Goal: Transaction & Acquisition: Book appointment/travel/reservation

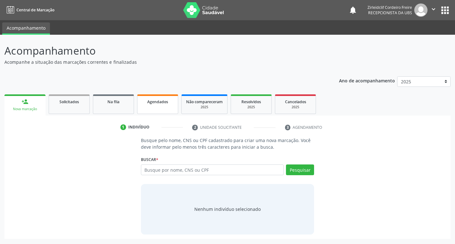
click at [158, 100] on span "Agendados" at bounding box center [157, 101] width 21 height 5
select select "9"
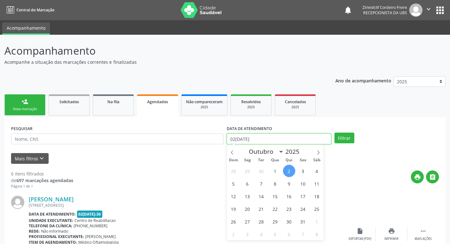
click at [254, 138] on input "02[DATE]" at bounding box center [279, 139] width 104 height 11
click at [261, 219] on span "28" at bounding box center [261, 221] width 12 height 12
type input "[DATE]"
click at [261, 219] on span "28" at bounding box center [261, 221] width 12 height 12
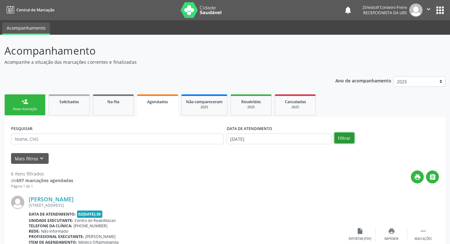
click at [345, 140] on button "Filtrar" at bounding box center [344, 138] width 20 height 11
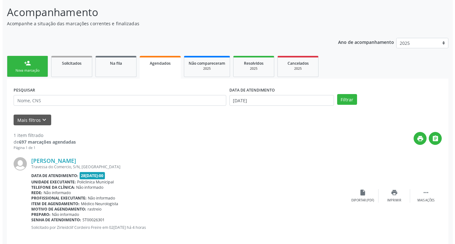
scroll to position [47, 0]
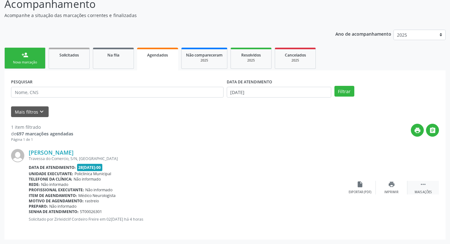
click at [425, 186] on icon "" at bounding box center [423, 184] width 7 height 7
click at [361, 185] on icon "cancel" at bounding box center [359, 184] width 7 height 7
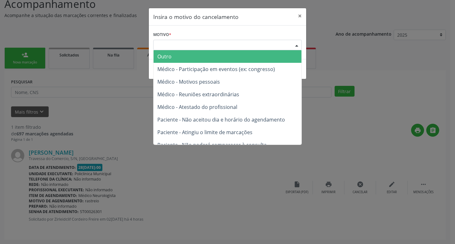
click at [185, 44] on div "Escolha o motivo" at bounding box center [227, 45] width 148 height 11
click at [188, 54] on span "Outro" at bounding box center [227, 56] width 148 height 13
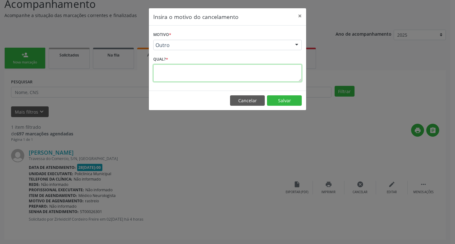
click at [172, 77] on textarea at bounding box center [227, 72] width 148 height 17
type textarea "trocar data"
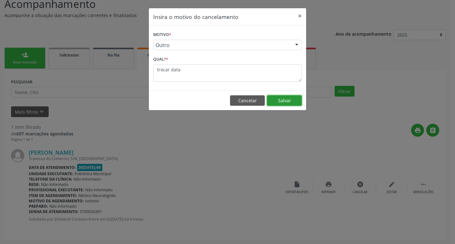
click at [270, 98] on button "Salvar" at bounding box center [284, 100] width 35 height 11
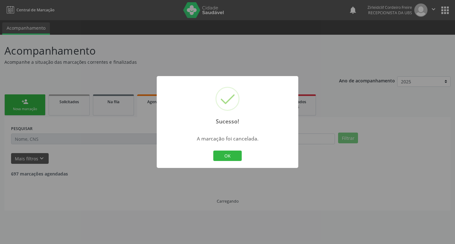
scroll to position [0, 0]
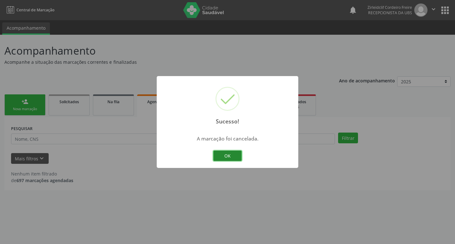
click at [223, 157] on button "OK" at bounding box center [227, 156] width 28 height 11
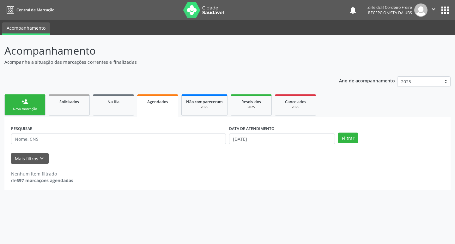
click at [26, 109] on div "Nova marcação" at bounding box center [25, 109] width 32 height 5
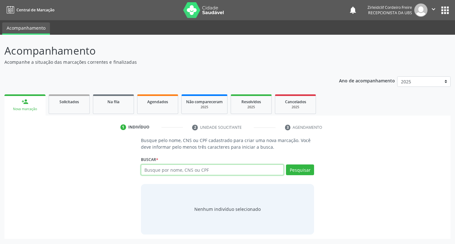
click at [180, 170] on input "text" at bounding box center [212, 169] width 143 height 11
type input "deyse"
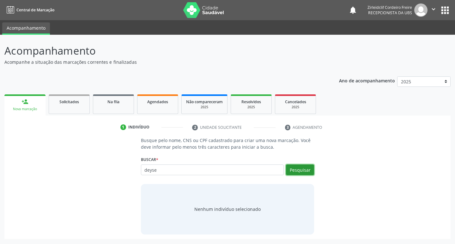
click at [300, 172] on button "Pesquisar" at bounding box center [300, 169] width 28 height 11
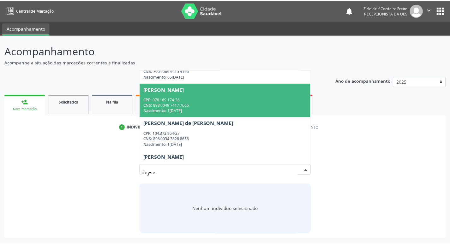
scroll to position [32, 0]
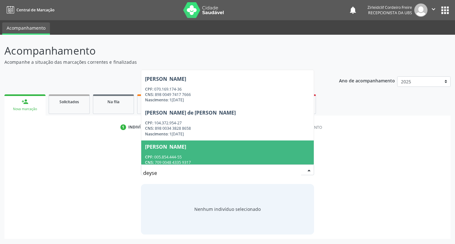
click at [240, 146] on div "Deyse Beatriz Ferraz Andrade" at bounding box center [227, 146] width 165 height 5
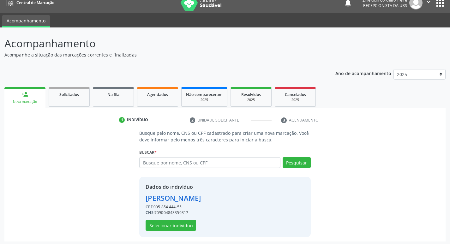
scroll to position [9, 0]
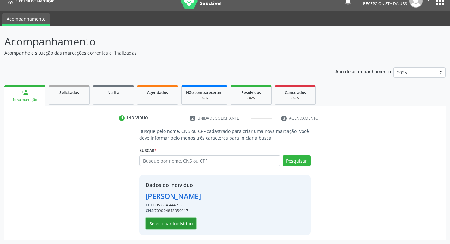
click at [181, 222] on button "Selecionar indivíduo" at bounding box center [171, 223] width 51 height 11
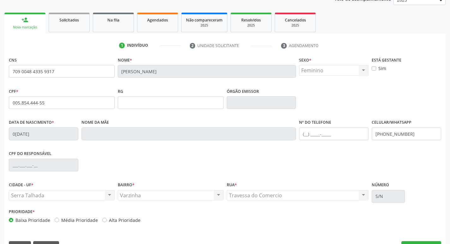
scroll to position [98, 0]
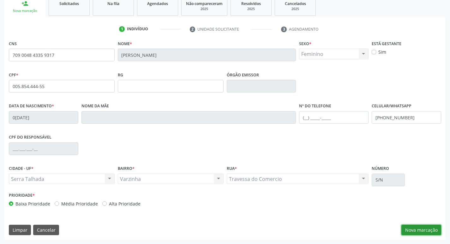
click at [406, 228] on button "Nova marcação" at bounding box center [421, 230] width 40 height 11
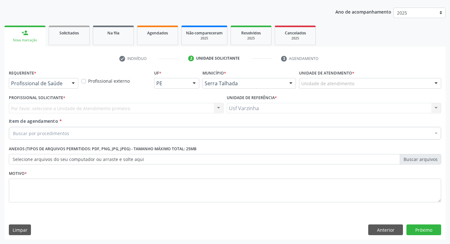
scroll to position [69, 0]
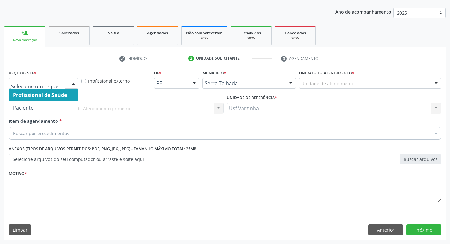
click at [72, 84] on div at bounding box center [73, 83] width 9 height 11
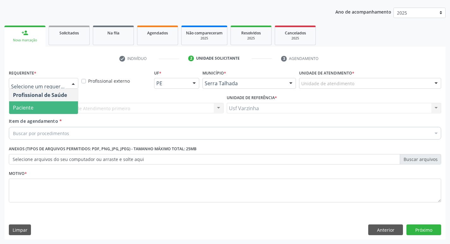
click at [47, 103] on span "Paciente" at bounding box center [43, 107] width 69 height 13
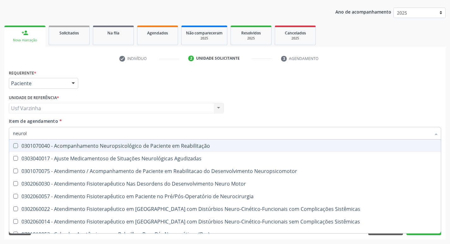
type input "neurolo"
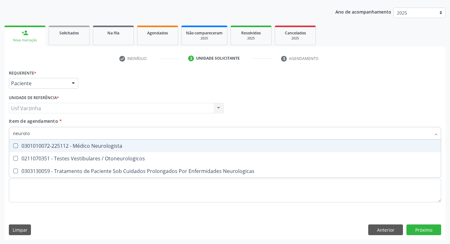
click at [81, 146] on div "0301010072-225112 - Médico Neurologista" at bounding box center [225, 145] width 424 height 5
checkbox Neurologista "true"
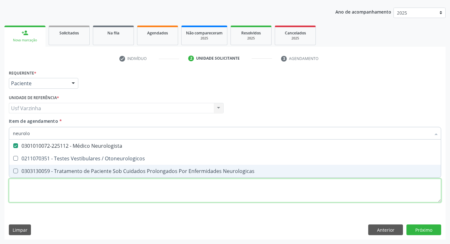
click at [35, 195] on div "Requerente * Paciente Profissional de Saúde Paciente Nenhum resultado encontrad…" at bounding box center [225, 139] width 432 height 143
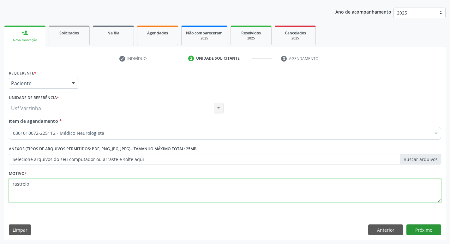
type textarea "rastreio"
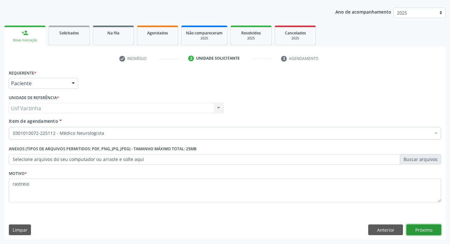
click at [432, 231] on button "Próximo" at bounding box center [423, 229] width 35 height 11
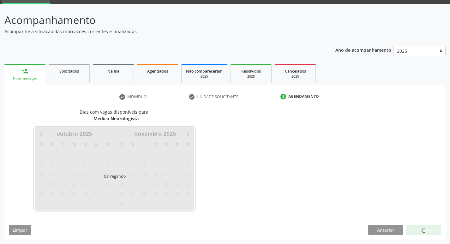
scroll to position [31, 0]
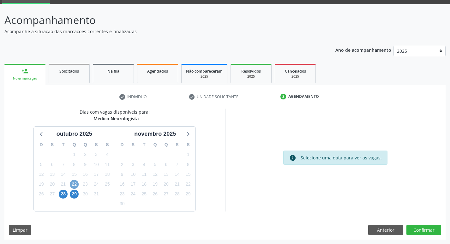
click at [74, 185] on span "22" at bounding box center [74, 184] width 9 height 9
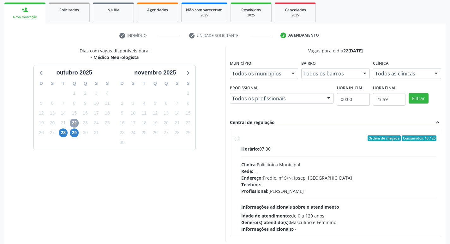
scroll to position [94, 0]
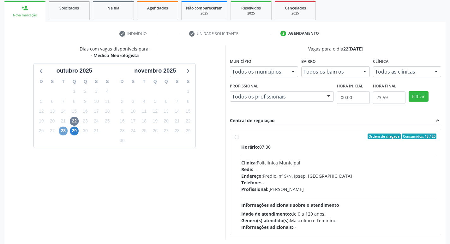
click at [65, 132] on span "28" at bounding box center [63, 131] width 9 height 9
click at [71, 132] on span "29" at bounding box center [74, 131] width 9 height 9
click at [75, 120] on span "22" at bounding box center [74, 121] width 9 height 9
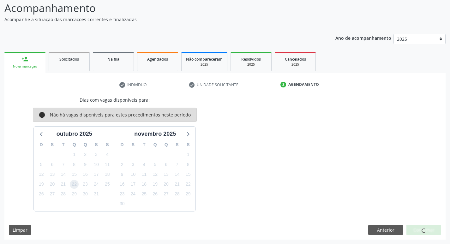
scroll to position [0, 0]
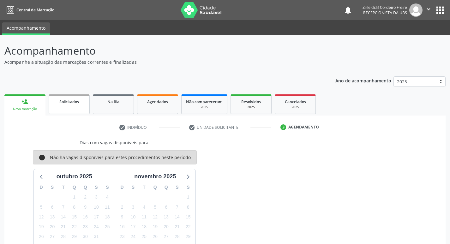
click at [76, 104] on span "Solicitados" at bounding box center [69, 101] width 20 height 5
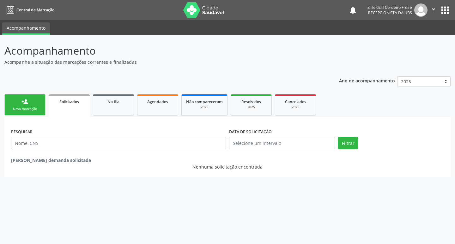
click at [35, 100] on link "person_add Nova marcação" at bounding box center [24, 104] width 41 height 21
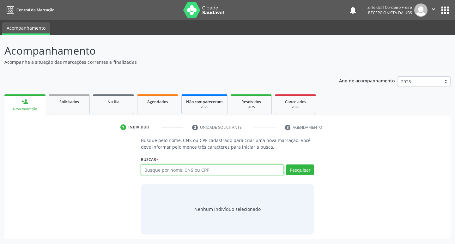
click at [175, 171] on input "text" at bounding box center [212, 169] width 143 height 11
type input "maria veronica nunes"
click at [305, 171] on button "Pesquisar" at bounding box center [300, 169] width 28 height 11
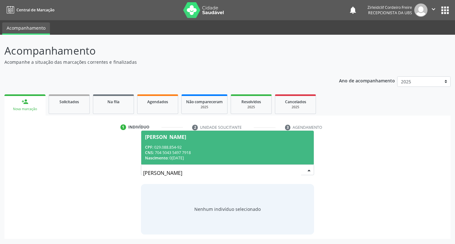
click at [225, 147] on div "CPF: 029.088.854-92" at bounding box center [227, 147] width 165 height 5
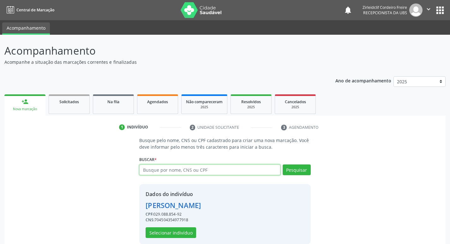
click at [156, 166] on input "text" at bounding box center [209, 169] width 141 height 11
click at [164, 232] on button "Selecionar indivíduo" at bounding box center [171, 232] width 51 height 11
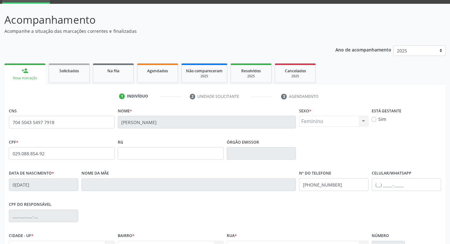
scroll to position [95, 0]
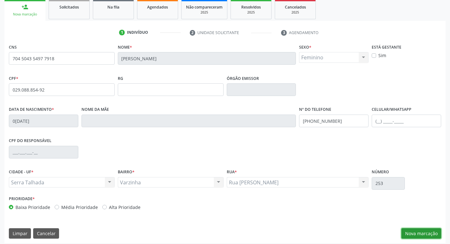
click at [414, 234] on button "Nova marcação" at bounding box center [421, 233] width 40 height 11
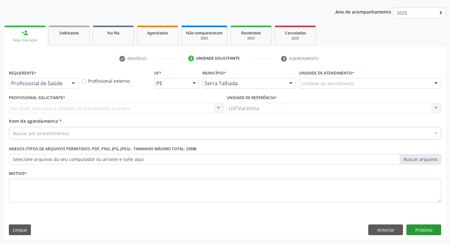
scroll to position [69, 0]
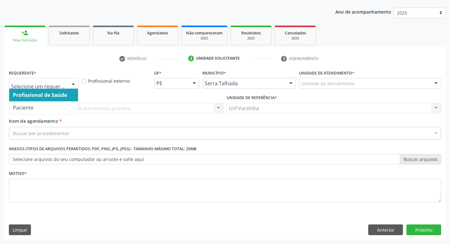
click at [74, 83] on div at bounding box center [73, 83] width 9 height 11
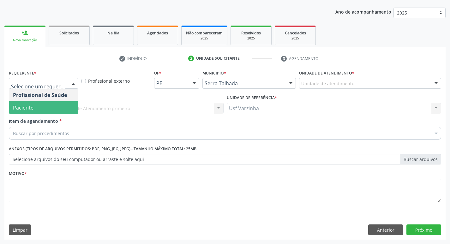
drag, startPoint x: 65, startPoint y: 104, endPoint x: 59, endPoint y: 111, distance: 9.9
click at [65, 104] on span "Paciente" at bounding box center [43, 107] width 69 height 13
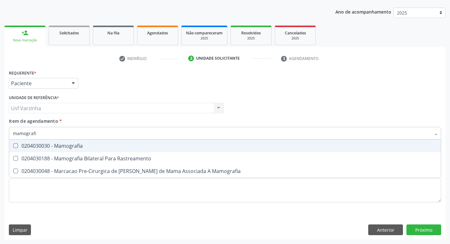
type input "mamografia"
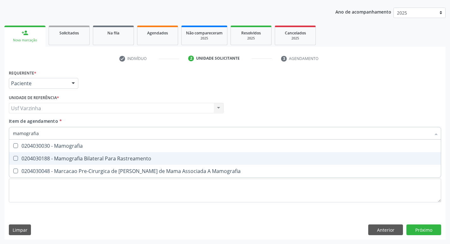
click at [78, 158] on div "0204030188 - Mamografia Bilateral Para Rastreamento" at bounding box center [225, 158] width 424 height 5
checkbox Rastreamento "true"
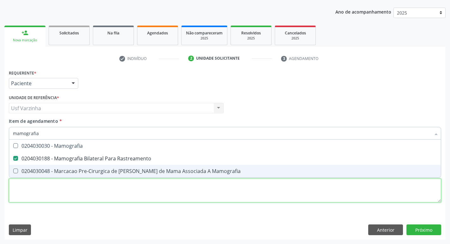
click at [48, 193] on div "Requerente * Paciente Profissional de Saúde Paciente Nenhum resultado encontrad…" at bounding box center [225, 139] width 432 height 143
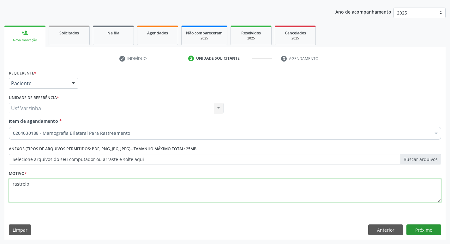
type textarea "rastreio"
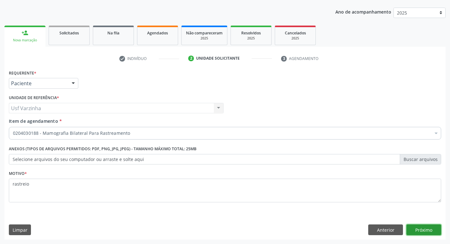
click at [432, 229] on button "Próximo" at bounding box center [423, 229] width 35 height 11
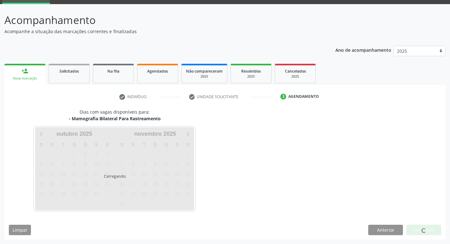
scroll to position [31, 0]
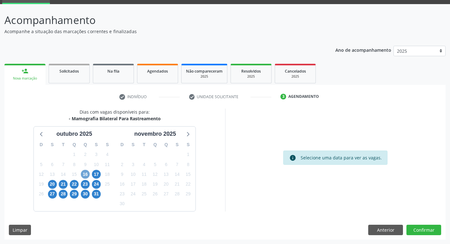
click at [85, 175] on span "16" at bounding box center [85, 174] width 9 height 9
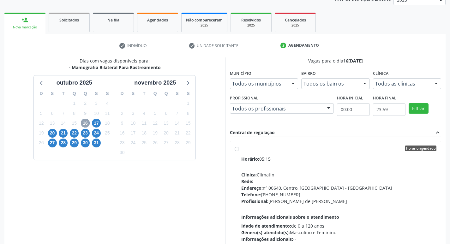
scroll to position [94, 0]
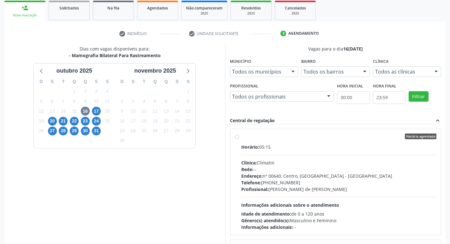
click at [241, 135] on label "Horário agendado Horário: 05:15 Clínica: Climatin Rede: -- Endereço: nº 00640, …" at bounding box center [338, 182] width 195 height 97
click at [238, 135] on input "Horário agendado Horário: 05:15 Clínica: Climatin Rede: -- Endereço: nº 00640, …" at bounding box center [237, 137] width 4 height 6
radio input "true"
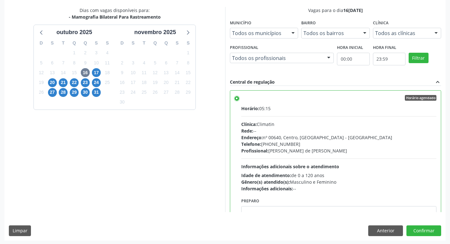
scroll to position [133, 0]
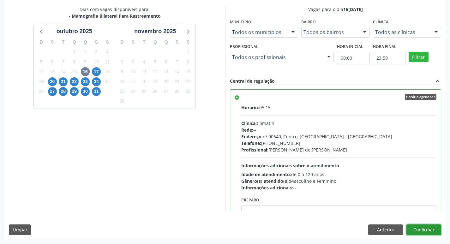
click at [420, 229] on button "Confirmar" at bounding box center [423, 229] width 35 height 11
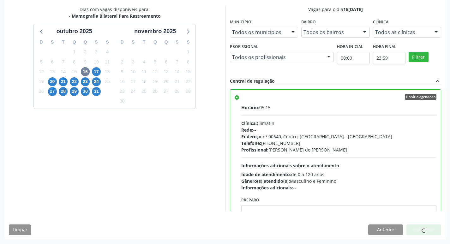
scroll to position [0, 0]
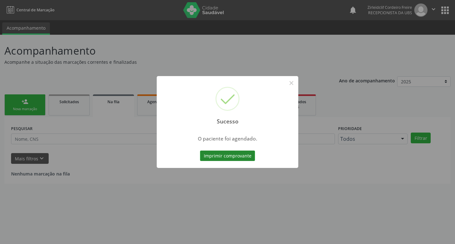
click at [213, 156] on button "Imprimir comprovante" at bounding box center [227, 156] width 55 height 11
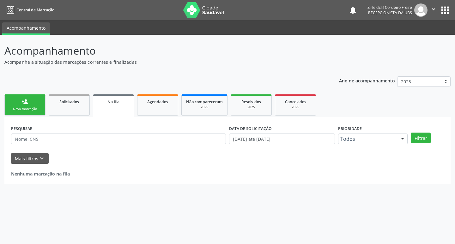
click at [26, 104] on div "person_add" at bounding box center [24, 101] width 7 height 7
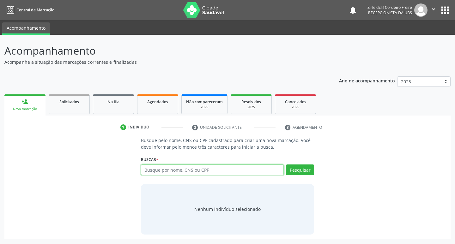
click at [212, 170] on input "text" at bounding box center [212, 169] width 143 height 11
type input "nadja monica de lima"
click at [301, 171] on button "Pesquisar" at bounding box center [300, 169] width 28 height 11
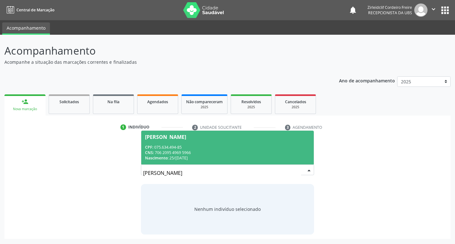
click at [233, 146] on div "CPF: 075.634.494-85" at bounding box center [227, 147] width 165 height 5
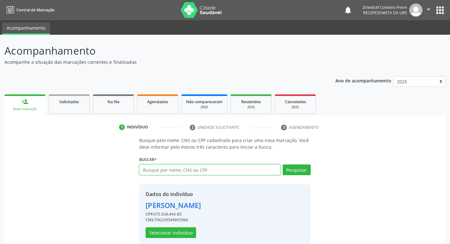
click at [169, 168] on input "text" at bounding box center [209, 169] width 141 height 11
click at [165, 235] on button "Selecionar indivíduo" at bounding box center [171, 232] width 51 height 11
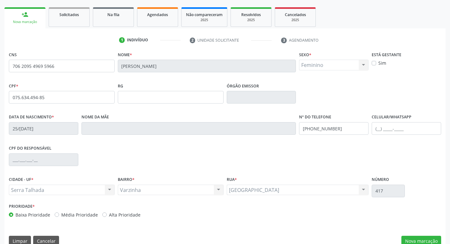
scroll to position [98, 0]
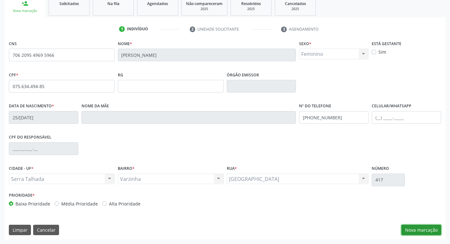
click at [418, 232] on button "Nova marcação" at bounding box center [421, 230] width 40 height 11
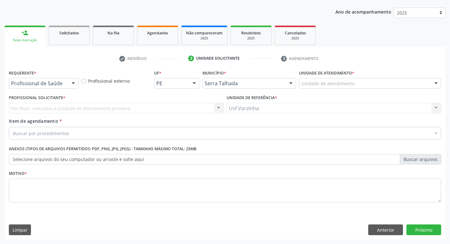
scroll to position [69, 0]
click at [70, 84] on div at bounding box center [73, 83] width 9 height 11
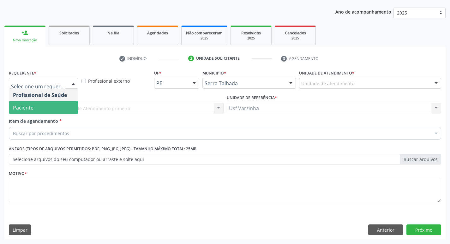
drag, startPoint x: 51, startPoint y: 104, endPoint x: 43, endPoint y: 108, distance: 8.5
click at [51, 104] on span "Paciente" at bounding box center [43, 107] width 69 height 13
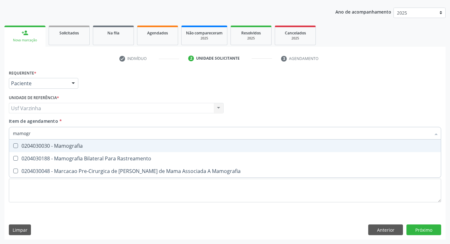
type input "mamogra"
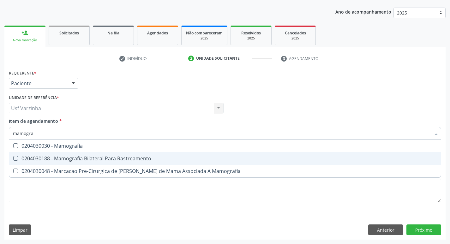
click at [75, 158] on div "0204030188 - Mamografia Bilateral Para Rastreamento" at bounding box center [225, 158] width 424 height 5
checkbox Rastreamento "true"
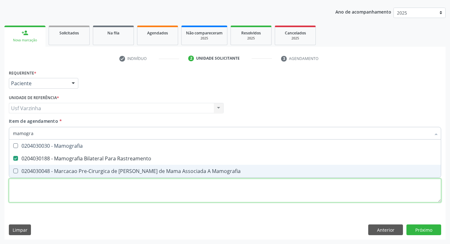
click at [27, 183] on div "Requerente * Paciente Profissional de Saúde Paciente Nenhum resultado encontrad…" at bounding box center [225, 139] width 432 height 143
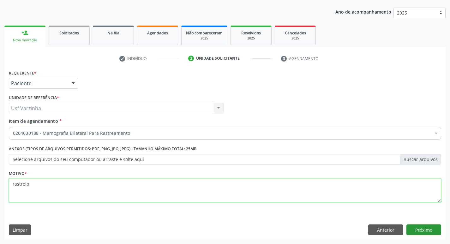
type textarea "rastreio"
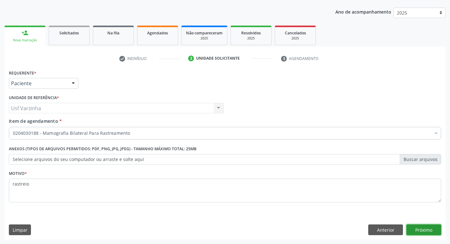
click at [418, 230] on button "Próximo" at bounding box center [423, 229] width 35 height 11
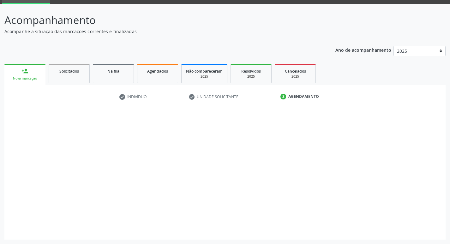
scroll to position [31, 0]
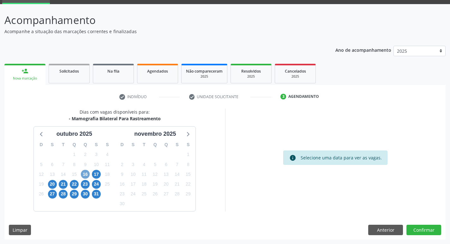
click at [83, 176] on span "16" at bounding box center [85, 174] width 9 height 9
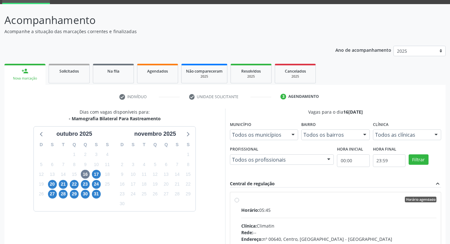
drag, startPoint x: 236, startPoint y: 201, endPoint x: 281, endPoint y: 177, distance: 50.8
click at [241, 200] on label "Horário agendado Horário: 05:45 Clínica: Climatin Rede: -- Endereço: nº 00640, …" at bounding box center [338, 245] width 195 height 97
click at [236, 200] on input "Horário agendado Horário: 05:45 Clínica: Climatin Rede: -- Endereço: nº 00640, …" at bounding box center [237, 200] width 4 height 6
radio input "true"
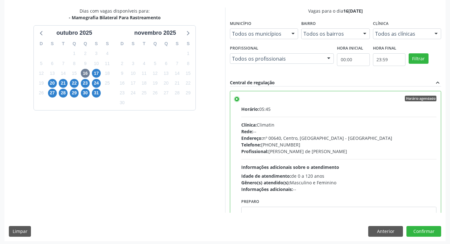
scroll to position [133, 0]
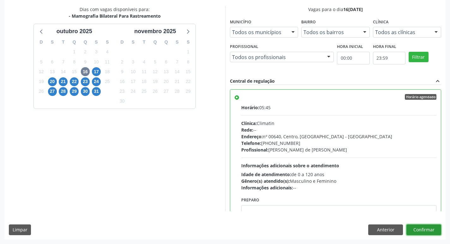
click at [416, 229] on button "Confirmar" at bounding box center [423, 229] width 35 height 11
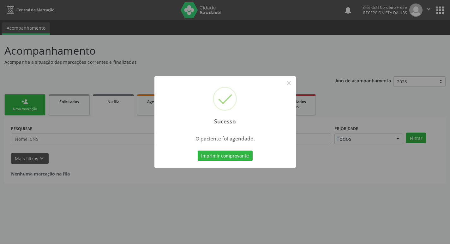
scroll to position [0, 0]
click at [244, 157] on button "Imprimir comprovante" at bounding box center [227, 156] width 55 height 11
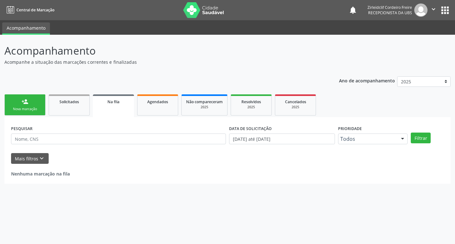
click at [29, 106] on link "person_add Nova marcação" at bounding box center [24, 104] width 41 height 21
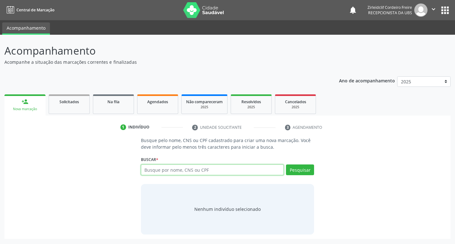
click at [178, 167] on input "text" at bounding box center [212, 169] width 143 height 11
type input "laurenidia maria de lima"
click at [305, 166] on button "Pesquisar" at bounding box center [300, 169] width 28 height 11
type input "laurenidia maria de lima"
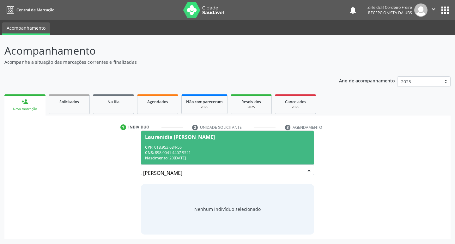
click at [277, 152] on div "CNS: 898 0041 4407 9521" at bounding box center [227, 152] width 165 height 5
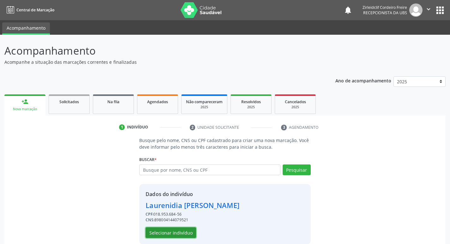
click at [184, 232] on button "Selecionar indivíduo" at bounding box center [171, 232] width 51 height 11
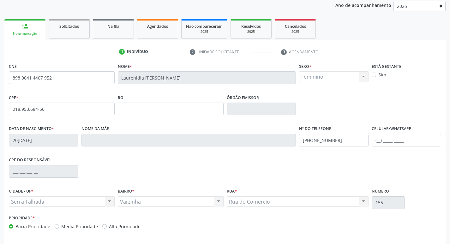
scroll to position [95, 0]
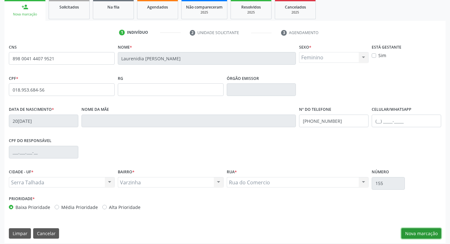
click at [416, 234] on button "Nova marcação" at bounding box center [421, 233] width 40 height 11
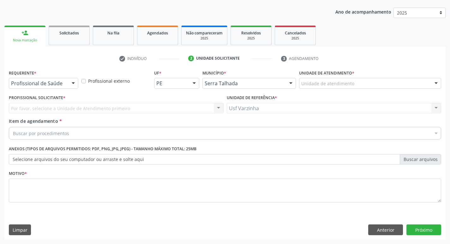
scroll to position [69, 0]
click at [73, 81] on div at bounding box center [73, 83] width 9 height 11
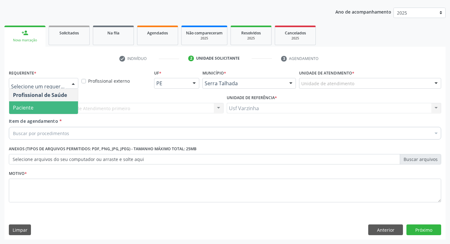
click at [56, 107] on span "Paciente" at bounding box center [43, 107] width 69 height 13
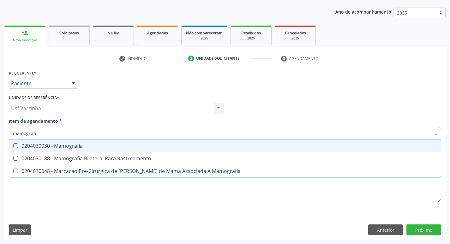
type input "mamografia"
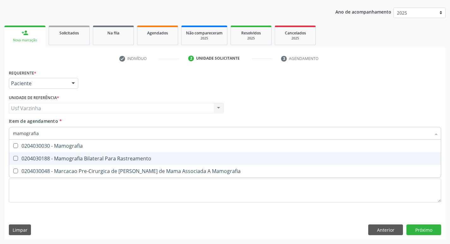
click at [61, 161] on div "0204030188 - Mamografia Bilateral Para Rastreamento" at bounding box center [225, 158] width 424 height 5
checkbox Rastreamento "true"
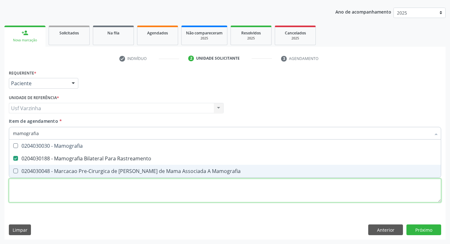
click at [51, 187] on div "Requerente * Paciente Profissional de Saúde Paciente Nenhum resultado encontrad…" at bounding box center [225, 139] width 432 height 143
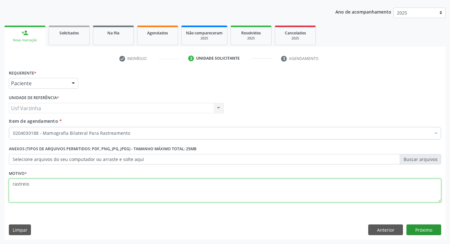
type textarea "rastreio"
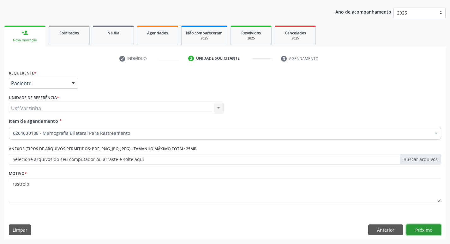
click at [423, 233] on button "Próximo" at bounding box center [423, 229] width 35 height 11
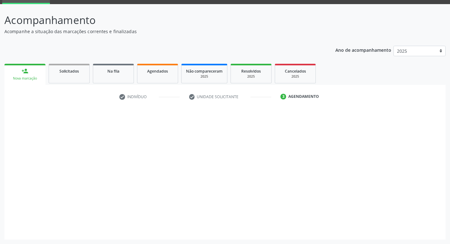
scroll to position [31, 0]
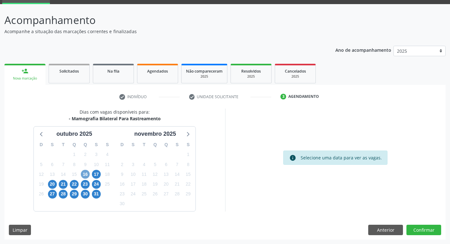
click at [85, 174] on span "16" at bounding box center [85, 174] width 9 height 9
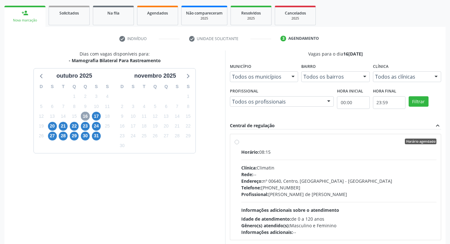
scroll to position [94, 0]
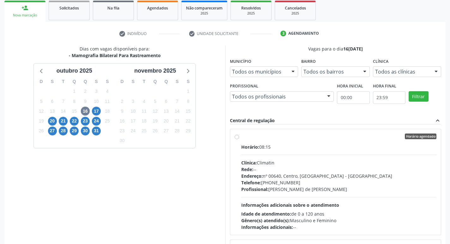
click at [241, 136] on label "Horário agendado Horário: 08:15 Clínica: Climatin Rede: -- Endereço: nº 00640, …" at bounding box center [338, 182] width 195 height 97
click at [238, 136] on input "Horário agendado Horário: 08:15 Clínica: Climatin Rede: -- Endereço: nº 00640, …" at bounding box center [237, 137] width 4 height 6
radio input "true"
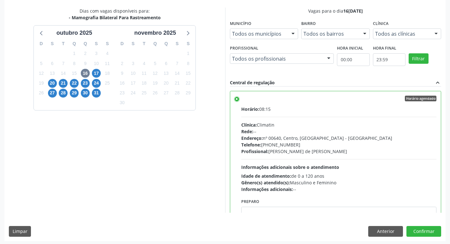
scroll to position [133, 0]
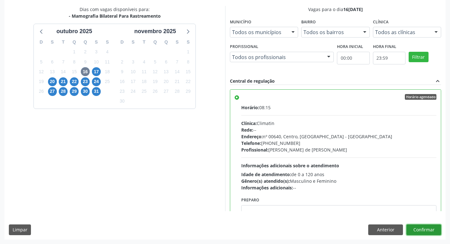
click at [420, 231] on button "Confirmar" at bounding box center [423, 229] width 35 height 11
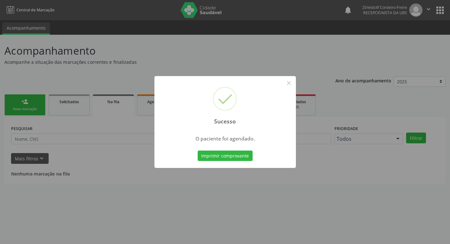
scroll to position [0, 0]
click at [238, 155] on button "Imprimir comprovante" at bounding box center [227, 156] width 55 height 11
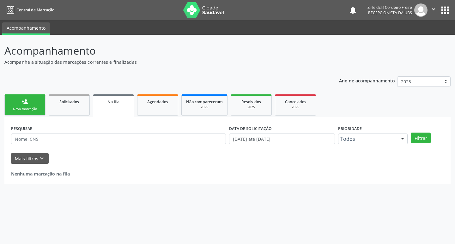
click at [33, 110] on div "Nova marcação" at bounding box center [25, 109] width 32 height 5
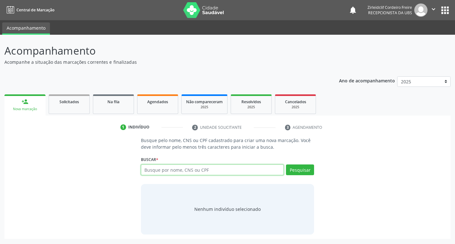
click at [164, 167] on input "text" at bounding box center [212, 169] width 143 height 11
type input "maria augevania"
click at [303, 170] on button "Pesquisar" at bounding box center [300, 169] width 28 height 11
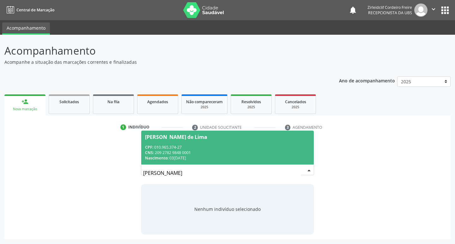
click at [236, 143] on span "Maria Augevania de Lima CPF: 010.965.374-27 CNS: 209 2782 9848 0001 Nascimento:…" at bounding box center [227, 148] width 173 height 34
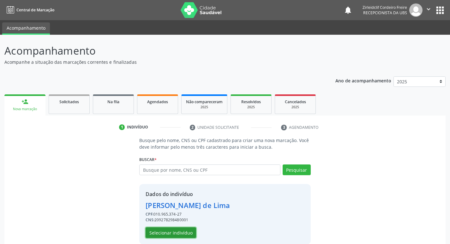
click at [169, 233] on button "Selecionar indivíduo" at bounding box center [171, 232] width 51 height 11
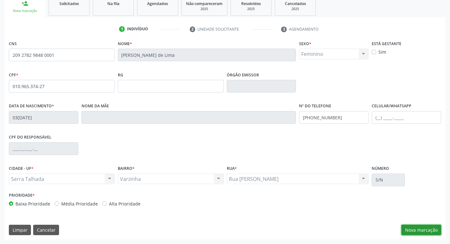
click at [416, 232] on button "Nova marcação" at bounding box center [421, 230] width 40 height 11
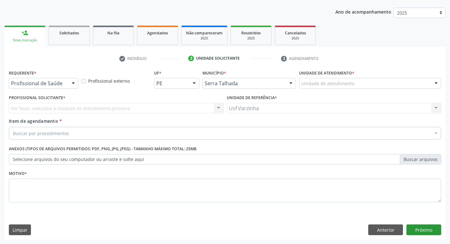
scroll to position [69, 0]
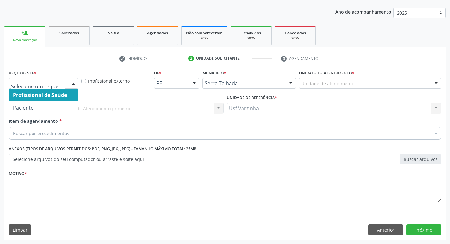
click at [74, 83] on div at bounding box center [73, 83] width 9 height 11
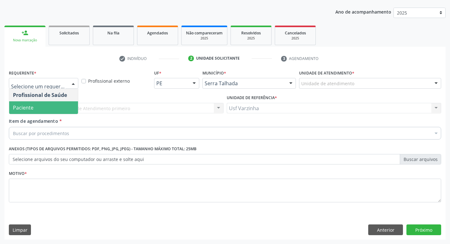
click at [51, 106] on span "Paciente" at bounding box center [43, 107] width 69 height 13
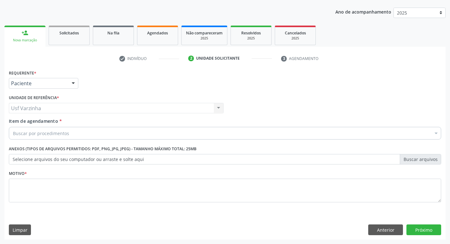
click at [39, 137] on div "Buscar por procedimentos" at bounding box center [225, 133] width 432 height 13
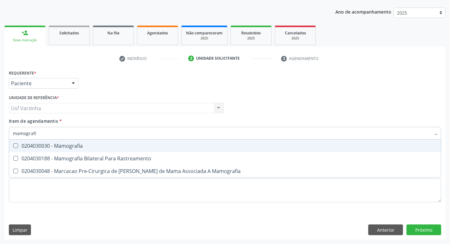
type input "mamografia"
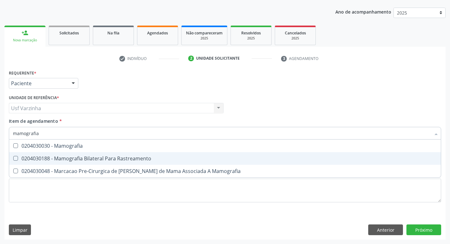
click at [49, 163] on span "0204030188 - Mamografia Bilateral Para Rastreamento" at bounding box center [225, 158] width 432 height 13
checkbox Rastreamento "true"
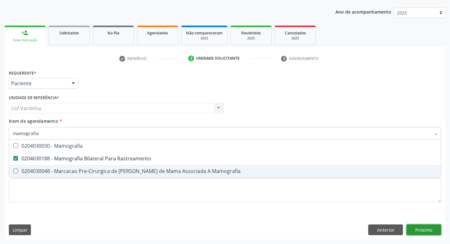
click at [436, 231] on div "Requerente * Paciente Profissional de Saúde Paciente Nenhum resultado encontrad…" at bounding box center [224, 153] width 441 height 171
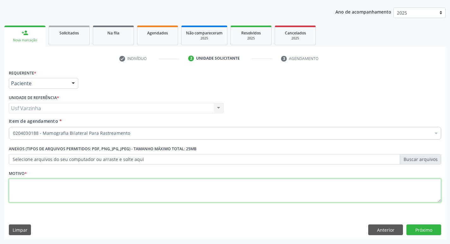
click at [23, 186] on textarea at bounding box center [225, 191] width 432 height 24
type textarea "rastreio"
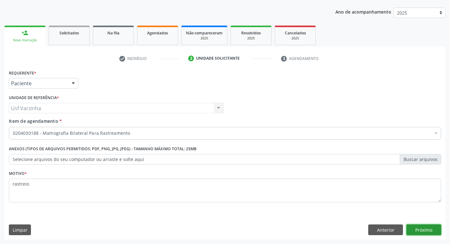
click at [430, 230] on button "Próximo" at bounding box center [423, 229] width 35 height 11
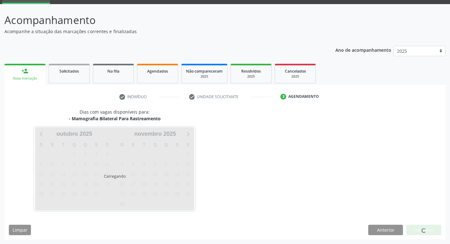
scroll to position [31, 0]
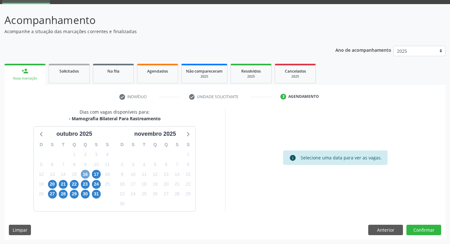
click at [83, 174] on span "16" at bounding box center [85, 174] width 9 height 9
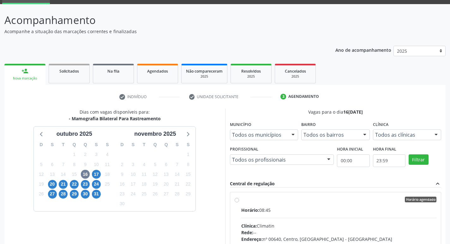
click at [241, 199] on label "Horário agendado Horário: 08:45 Clínica: Climatin Rede: -- Endereço: nº 00640, …" at bounding box center [338, 245] width 195 height 97
click at [237, 199] on input "Horário agendado Horário: 08:45 Clínica: Climatin Rede: -- Endereço: nº 00640, …" at bounding box center [237, 200] width 4 height 6
radio input "true"
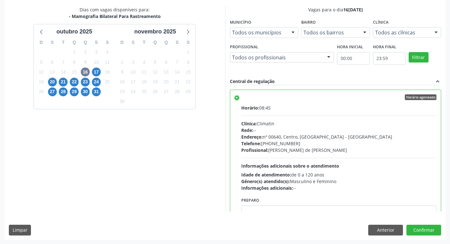
scroll to position [133, 0]
click at [419, 230] on button "Confirmar" at bounding box center [423, 229] width 35 height 11
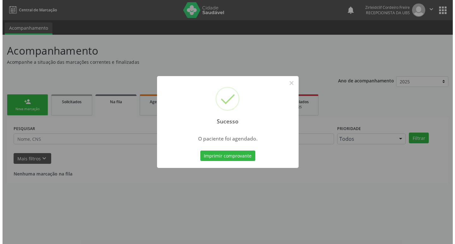
scroll to position [0, 0]
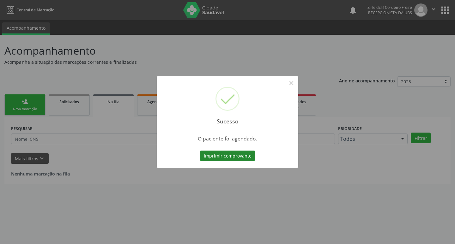
click at [229, 157] on button "Imprimir comprovante" at bounding box center [227, 156] width 55 height 11
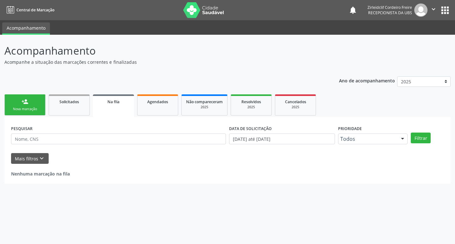
click at [35, 105] on link "person_add Nova marcação" at bounding box center [24, 104] width 41 height 21
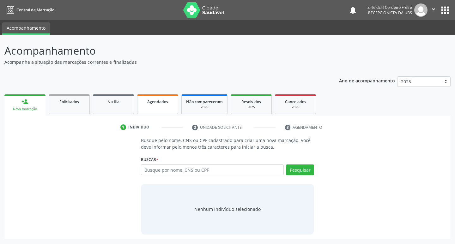
drag, startPoint x: 152, startPoint y: 104, endPoint x: 157, endPoint y: 103, distance: 4.8
click at [152, 104] on span "Agendados" at bounding box center [157, 101] width 21 height 5
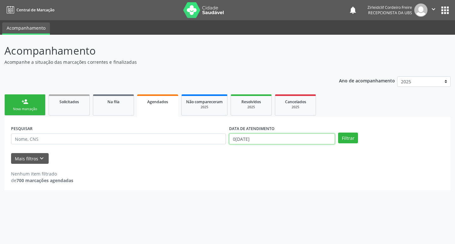
click at [254, 139] on input "0[DATE]" at bounding box center [282, 139] width 106 height 11
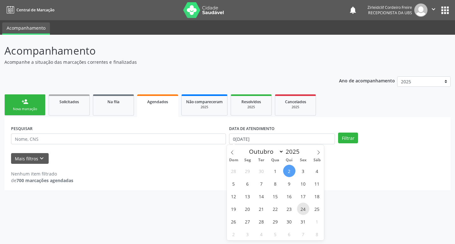
click at [302, 212] on span "24" at bounding box center [303, 209] width 12 height 12
type input "2[DATE]"
click at [304, 208] on span "24" at bounding box center [303, 209] width 12 height 12
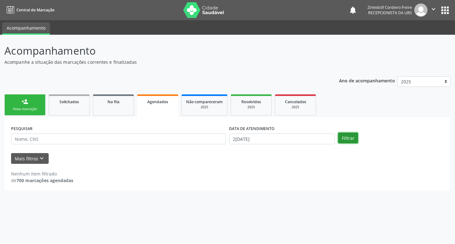
click at [351, 138] on button "Filtrar" at bounding box center [348, 138] width 20 height 11
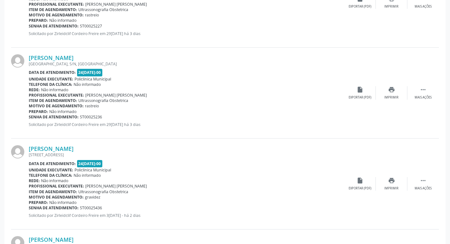
scroll to position [442, 0]
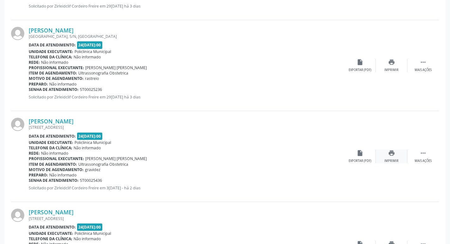
click at [392, 158] on div "print Imprimir" at bounding box center [392, 157] width 32 height 14
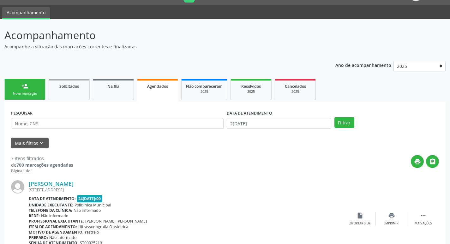
scroll to position [0, 0]
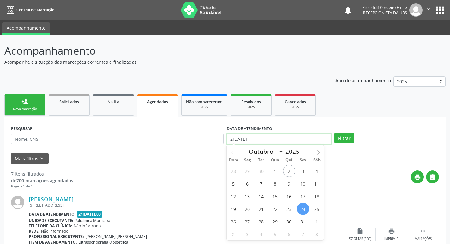
click at [251, 141] on input "2[DATE]" at bounding box center [279, 139] width 104 height 11
click at [264, 200] on span "14" at bounding box center [261, 196] width 12 height 12
type input "14[DATE]"
click at [264, 199] on span "14" at bounding box center [261, 196] width 12 height 12
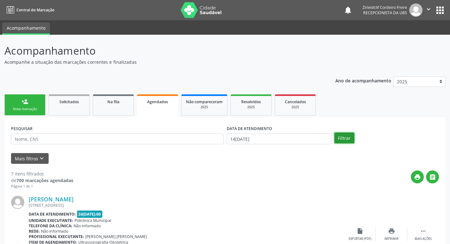
click at [343, 141] on button "Filtrar" at bounding box center [344, 138] width 20 height 11
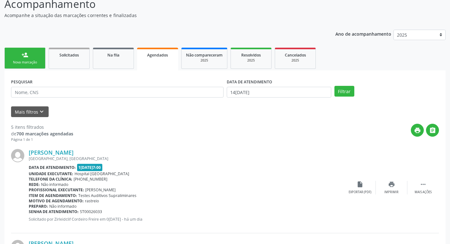
scroll to position [63, 0]
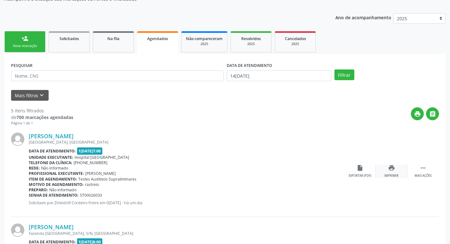
click at [396, 175] on div "Imprimir" at bounding box center [391, 176] width 14 height 4
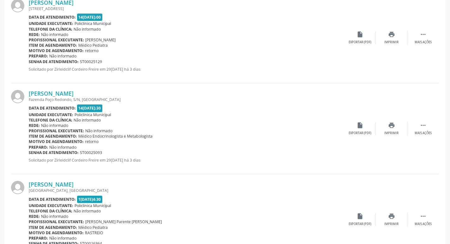
scroll to position [411, 0]
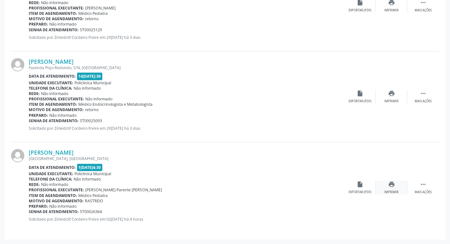
click at [391, 187] on icon "print" at bounding box center [391, 184] width 7 height 7
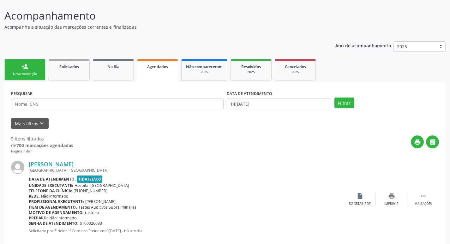
scroll to position [0, 0]
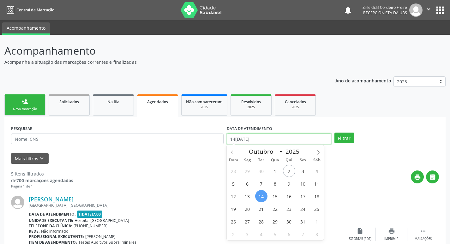
click at [249, 140] on input "14[DATE]" at bounding box center [279, 139] width 104 height 11
click at [248, 197] on span "13" at bounding box center [247, 196] width 12 height 12
type input "1[DATE]"
click at [247, 197] on span "13" at bounding box center [247, 196] width 12 height 12
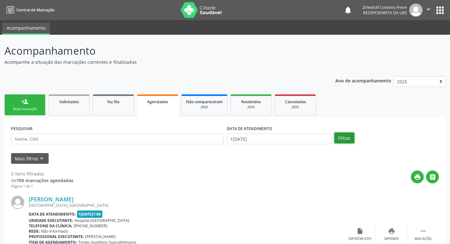
click at [342, 136] on button "Filtrar" at bounding box center [344, 138] width 20 height 11
click at [29, 107] on div "Nova marcação" at bounding box center [25, 109] width 32 height 5
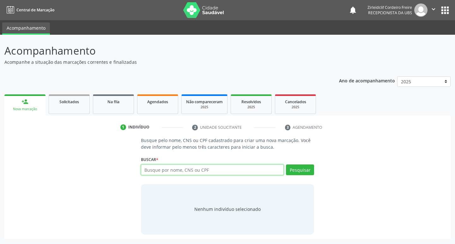
click at [167, 172] on input "text" at bounding box center [212, 169] width 143 height 11
type input "[PERSON_NAME]"
click at [303, 169] on button "Pesquisar" at bounding box center [300, 169] width 28 height 11
click at [150, 169] on input "[PERSON_NAME]" at bounding box center [212, 169] width 143 height 11
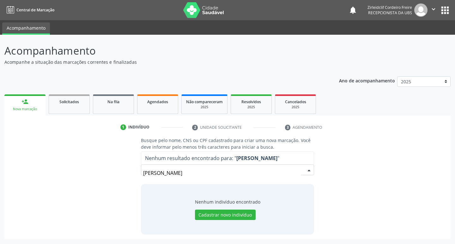
click at [149, 172] on input "[PERSON_NAME]" at bounding box center [222, 173] width 158 height 13
click at [187, 176] on input "[PERSON_NAME]" at bounding box center [222, 173] width 158 height 13
click at [150, 172] on input "[PERSON_NAME]" at bounding box center [222, 173] width 158 height 13
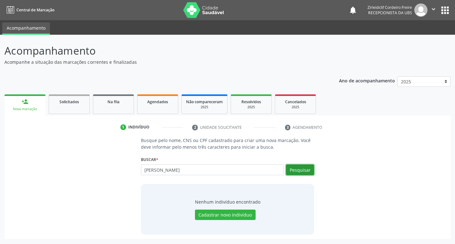
click at [310, 170] on button "Pesquisar" at bounding box center [300, 169] width 28 height 11
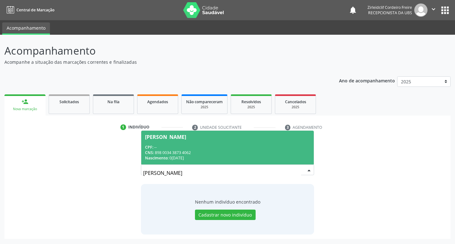
click at [190, 151] on div "CNS: 898 0034 3873 4062" at bounding box center [227, 152] width 165 height 5
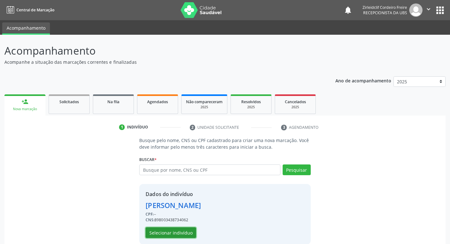
click at [180, 234] on button "Selecionar indivíduo" at bounding box center [171, 232] width 51 height 11
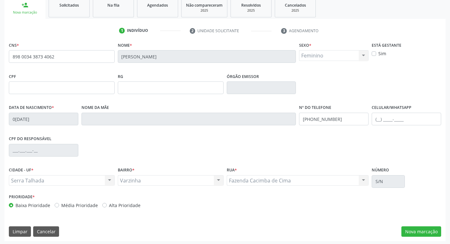
scroll to position [98, 0]
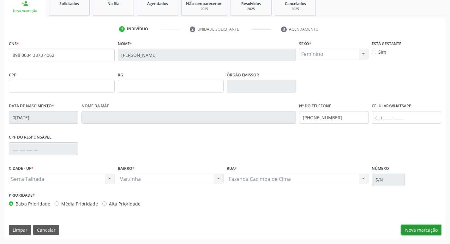
click at [418, 227] on button "Nova marcação" at bounding box center [421, 230] width 40 height 11
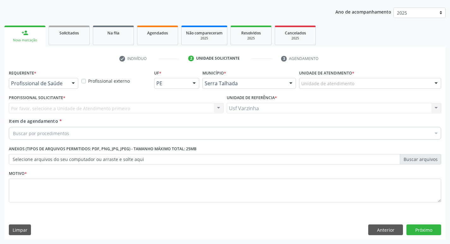
scroll to position [69, 0]
click at [80, 131] on div "Buscar por procedimentos" at bounding box center [225, 133] width 432 height 13
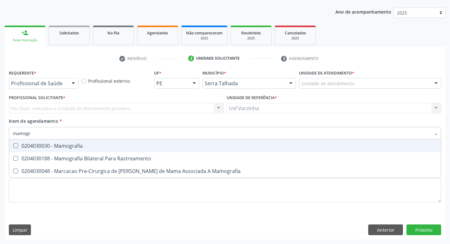
type input "mamogra"
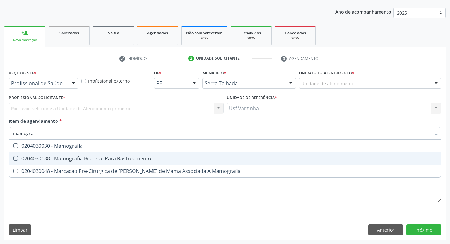
click at [74, 157] on div "0204030188 - Mamografia Bilateral Para Rastreamento" at bounding box center [225, 158] width 424 height 5
checkbox Rastreamento "true"
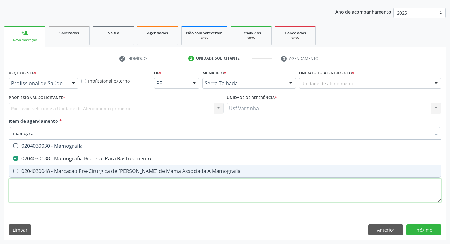
click at [36, 182] on div "Requerente * Profissional de Saúde Profissional de Saúde Paciente Nenhum result…" at bounding box center [225, 139] width 432 height 143
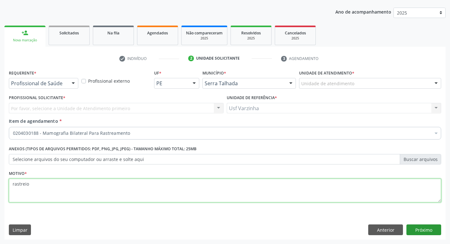
type textarea "rastreio"
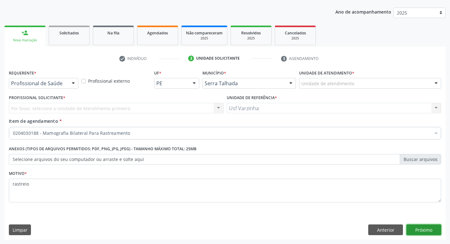
click at [420, 227] on button "Próximo" at bounding box center [423, 229] width 35 height 11
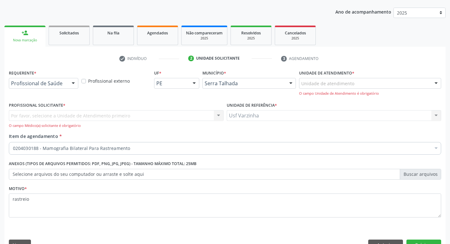
click at [33, 38] on div "Nova marcação" at bounding box center [25, 40] width 32 height 5
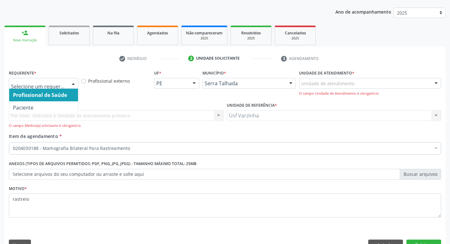
click at [73, 85] on div at bounding box center [73, 83] width 9 height 11
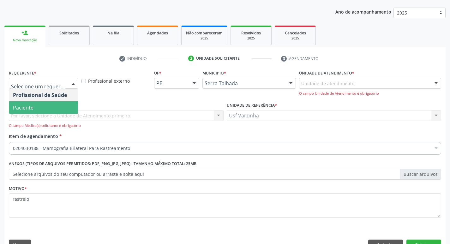
click at [46, 106] on span "Paciente" at bounding box center [43, 107] width 69 height 13
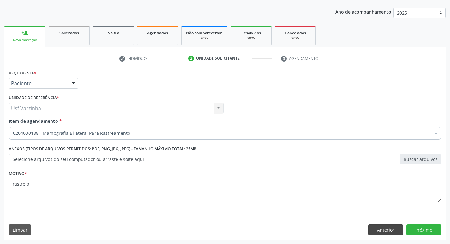
click at [383, 235] on div "Requerente * Paciente Profissional de Saúde Paciente Nenhum resultado encontrad…" at bounding box center [224, 153] width 441 height 171
click at [382, 230] on button "Anterior" at bounding box center [385, 229] width 35 height 11
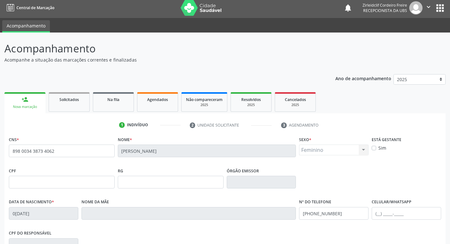
scroll to position [0, 0]
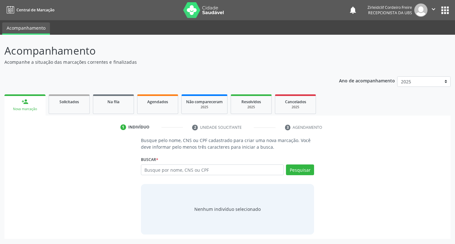
click at [206, 171] on input "text" at bounding box center [212, 169] width 143 height 11
click at [153, 171] on input "text" at bounding box center [212, 169] width 143 height 11
type input "cludinete maria de lima"
click at [303, 170] on button "Pesquisar" at bounding box center [300, 169] width 28 height 11
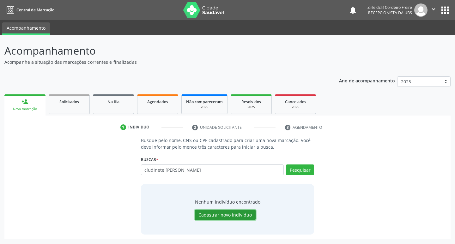
click at [218, 215] on button "Cadastrar novo indivíduo" at bounding box center [225, 215] width 61 height 11
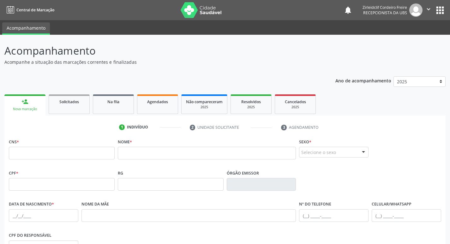
click at [38, 108] on div "Nova marcação" at bounding box center [25, 109] width 32 height 5
click at [69, 106] on link "Solicitados" at bounding box center [69, 104] width 41 height 20
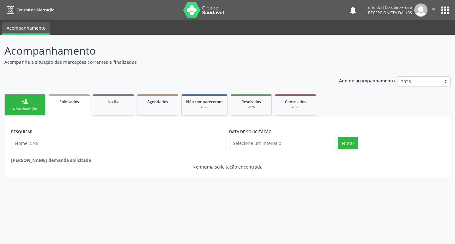
click at [31, 105] on link "person_add Nova marcação" at bounding box center [24, 104] width 41 height 21
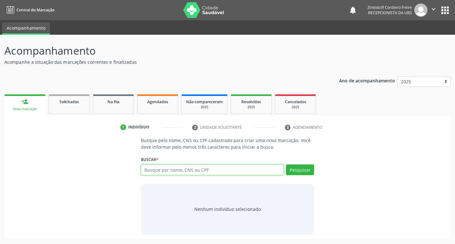
click at [156, 173] on input "text" at bounding box center [212, 169] width 143 height 11
type input "claudinete maria de lima"
click at [302, 170] on button "Pesquisar" at bounding box center [300, 169] width 28 height 11
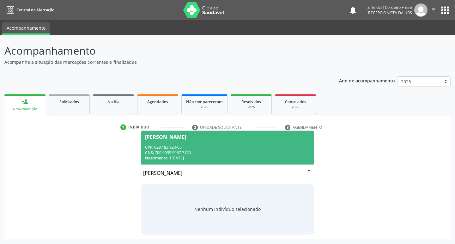
click at [226, 146] on div "CPF: 029.183.924-05" at bounding box center [227, 147] width 165 height 5
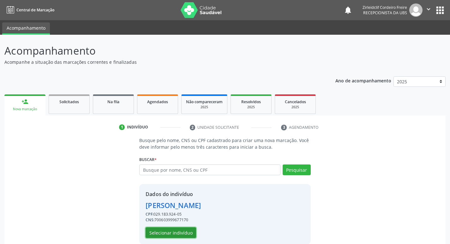
click at [188, 232] on button "Selecionar indivíduo" at bounding box center [171, 232] width 51 height 11
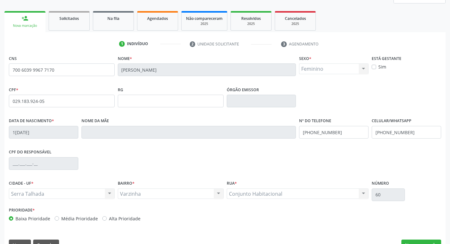
scroll to position [98, 0]
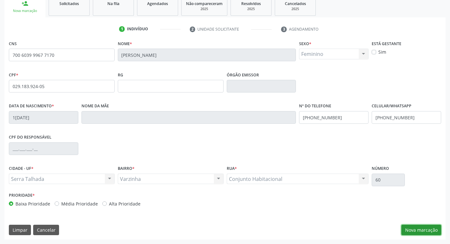
click at [421, 230] on button "Nova marcação" at bounding box center [421, 230] width 40 height 11
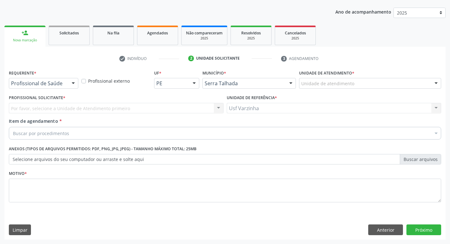
click at [71, 83] on div at bounding box center [73, 83] width 9 height 11
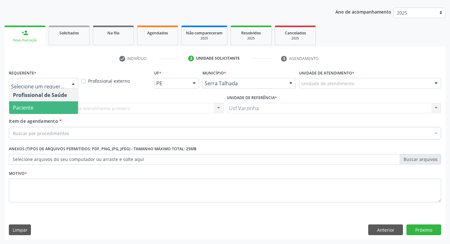
click at [59, 108] on span "Paciente" at bounding box center [43, 107] width 69 height 13
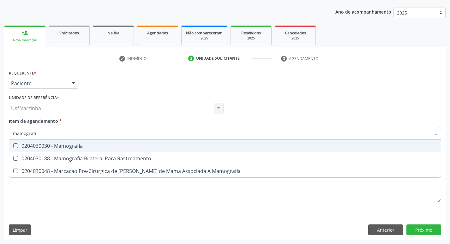
type input "mamografia"
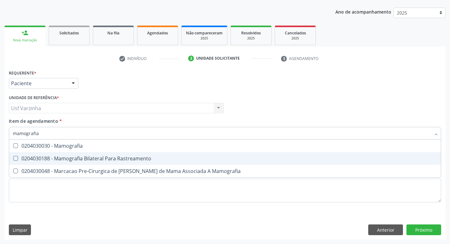
click at [59, 158] on div "0204030188 - Mamografia Bilateral Para Rastreamento" at bounding box center [225, 158] width 424 height 5
checkbox Rastreamento "true"
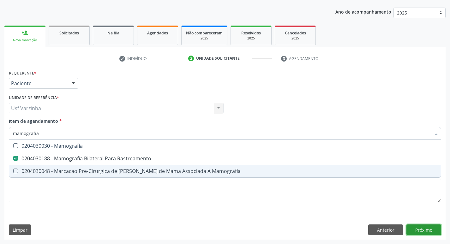
click at [416, 229] on div "Requerente * Paciente Profissional de Saúde Paciente Nenhum resultado encontrad…" at bounding box center [224, 153] width 441 height 171
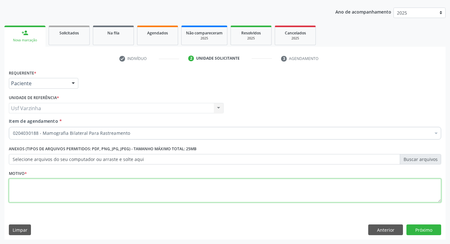
click at [20, 183] on textarea at bounding box center [225, 191] width 432 height 24
type textarea "rastreio"
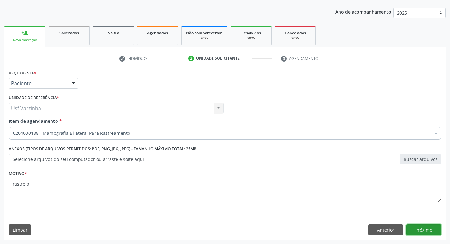
click at [423, 228] on button "Próximo" at bounding box center [423, 229] width 35 height 11
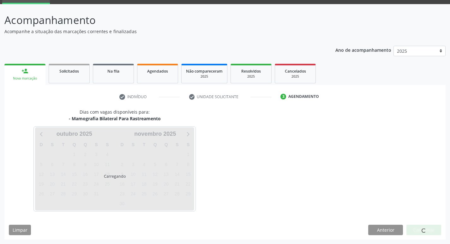
scroll to position [31, 0]
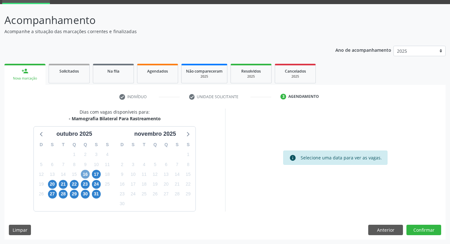
click at [82, 174] on span "16" at bounding box center [85, 174] width 9 height 9
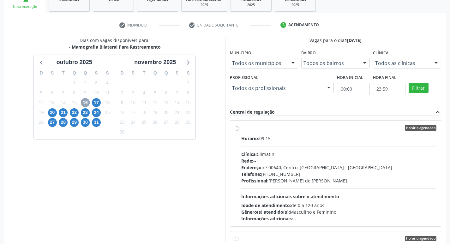
scroll to position [125, 0]
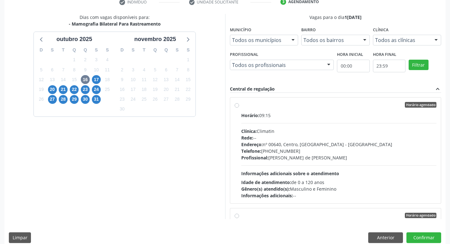
click at [241, 105] on label "Horário agendado Horário: 09:15 Clínica: Climatin Rede: -- Endereço: nº 00640, …" at bounding box center [338, 150] width 195 height 97
click at [238, 105] on input "Horário agendado Horário: 09:15 Clínica: Climatin Rede: -- Endereço: nº 00640, …" at bounding box center [237, 105] width 4 height 6
radio input "true"
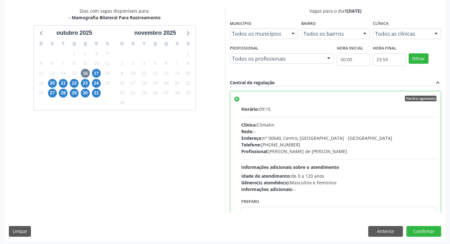
scroll to position [133, 0]
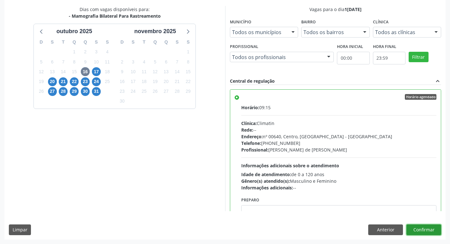
click at [415, 225] on button "Confirmar" at bounding box center [423, 229] width 35 height 11
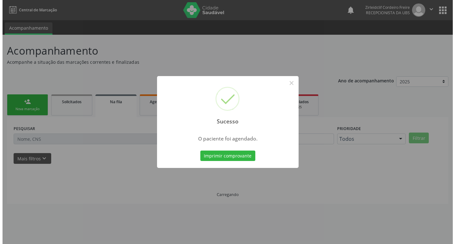
scroll to position [0, 0]
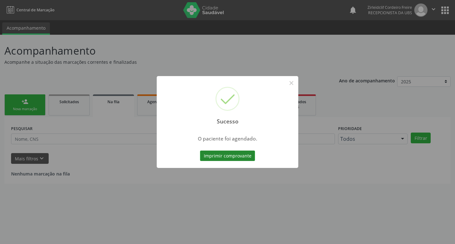
click at [236, 153] on button "Imprimir comprovante" at bounding box center [227, 156] width 55 height 11
